Goal: Transaction & Acquisition: Purchase product/service

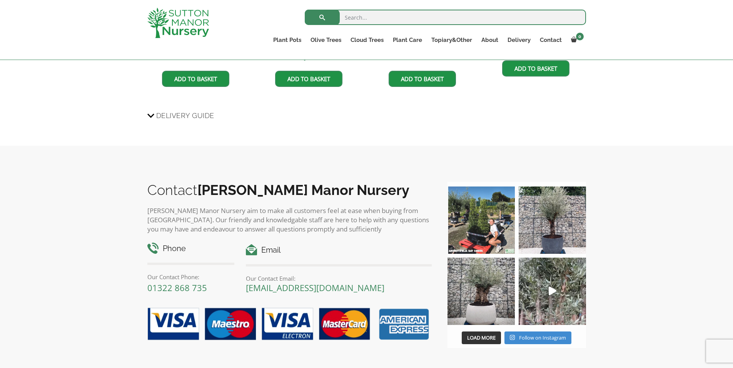
scroll to position [602, 0]
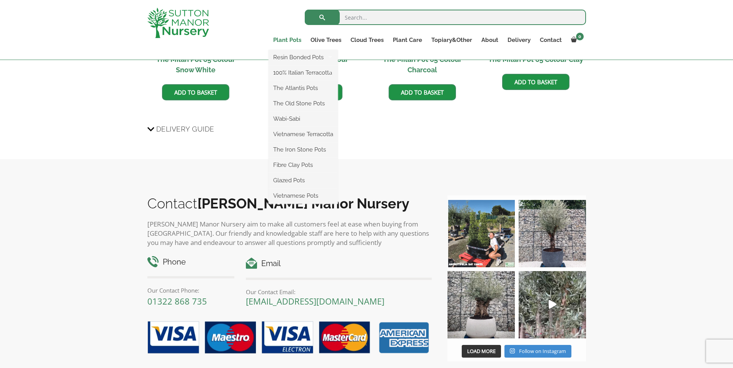
click at [292, 41] on link "Plant Pots" at bounding box center [286, 40] width 37 height 11
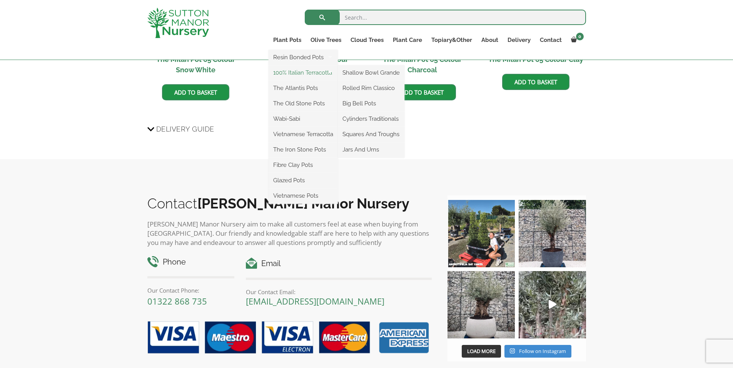
click at [283, 72] on link "100% Italian Terracotta" at bounding box center [302, 73] width 69 height 12
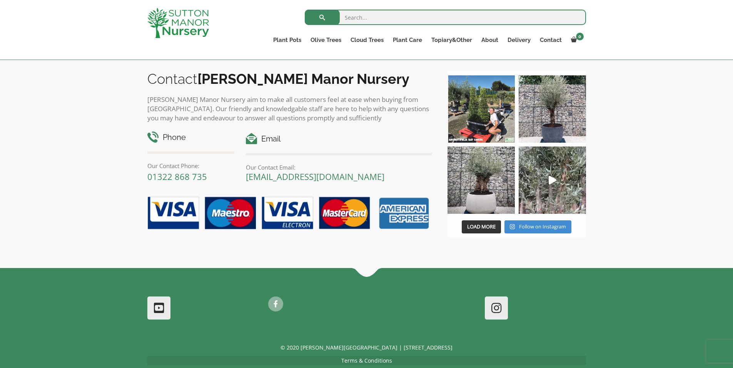
scroll to position [654, 0]
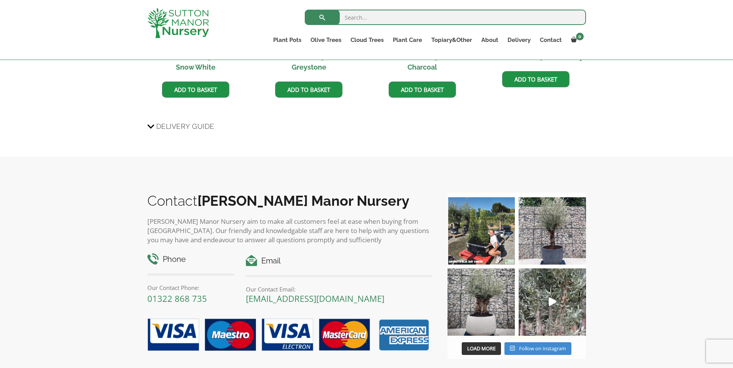
scroll to position [602, 0]
